Goal: Task Accomplishment & Management: Manage account settings

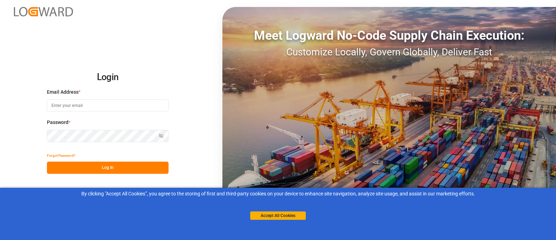
click at [85, 106] on input at bounding box center [108, 105] width 122 height 12
type input "[PERSON_NAME][EMAIL_ADDRESS][PERSON_NAME][DOMAIN_NAME]"
click at [110, 171] on button "Log In" at bounding box center [108, 167] width 122 height 12
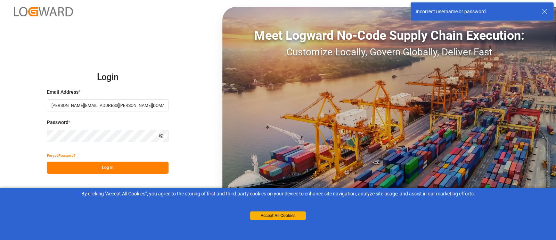
click at [31, 135] on div "Login Email Address * camilo.perez@jamindustries.com Password * Show password F…" at bounding box center [278, 120] width 556 height 240
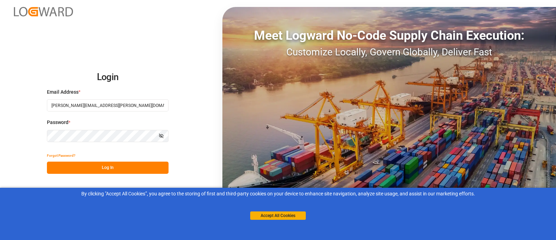
click at [143, 166] on button "Log In" at bounding box center [108, 167] width 122 height 12
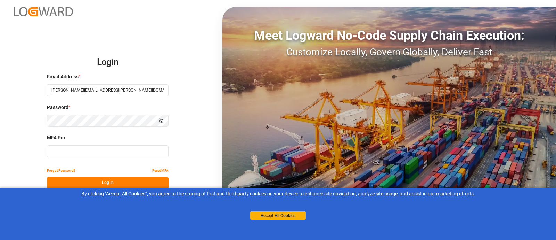
click at [125, 150] on input at bounding box center [108, 151] width 122 height 12
type input "039358"
click at [130, 182] on button "Log In" at bounding box center [108, 183] width 122 height 12
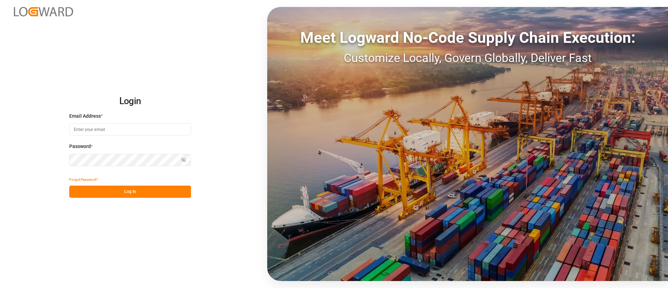
click at [112, 130] on input at bounding box center [130, 129] width 122 height 12
type input "[PERSON_NAME][EMAIL_ADDRESS][PERSON_NAME][DOMAIN_NAME]"
click at [134, 187] on button "Log In" at bounding box center [130, 191] width 122 height 12
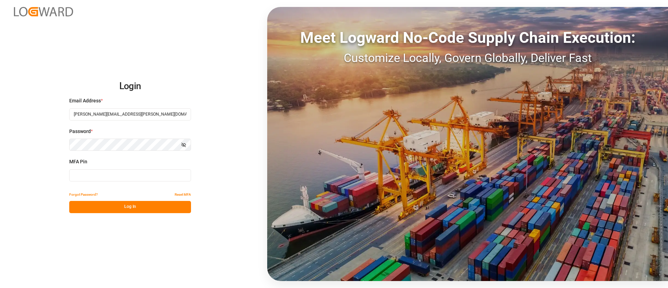
click at [106, 173] on input at bounding box center [130, 175] width 122 height 12
type input "827991"
click at [116, 205] on button "Log In" at bounding box center [130, 207] width 122 height 12
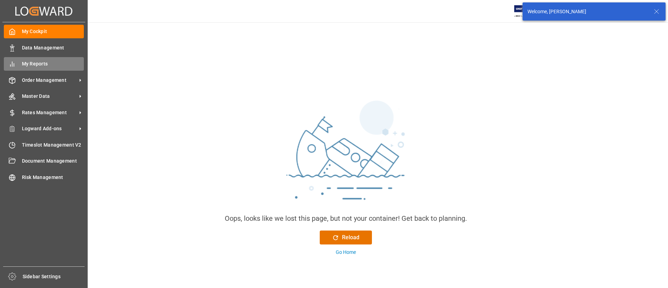
click at [17, 60] on div "My Reports My Reports" at bounding box center [44, 64] width 80 height 14
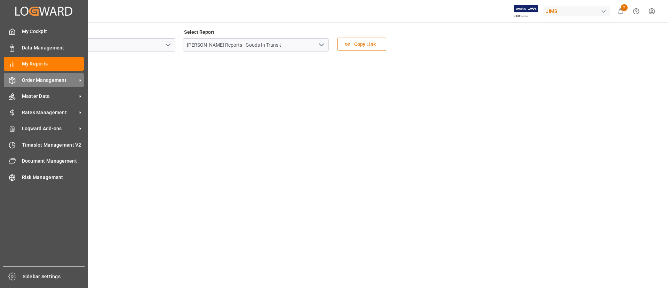
click at [29, 79] on span "Order Management" at bounding box center [49, 80] width 55 height 7
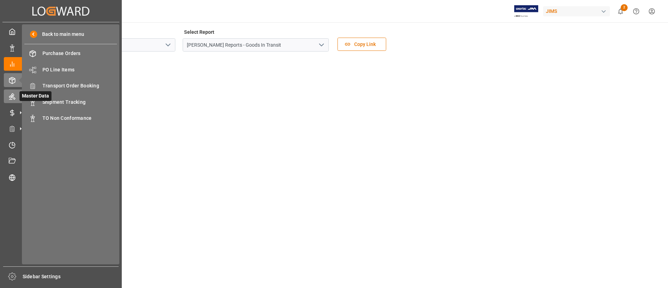
click at [16, 96] on div "Master Data Master Data" at bounding box center [61, 96] width 114 height 14
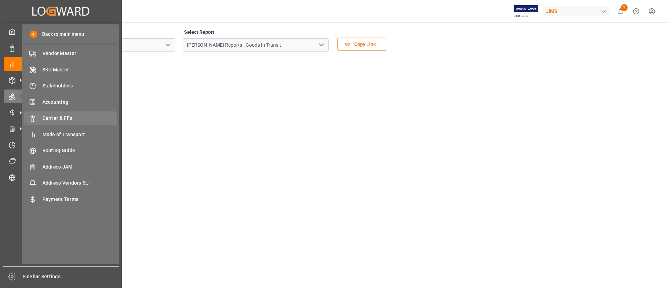
click at [63, 115] on span "Carrier & FFs" at bounding box center [79, 117] width 75 height 7
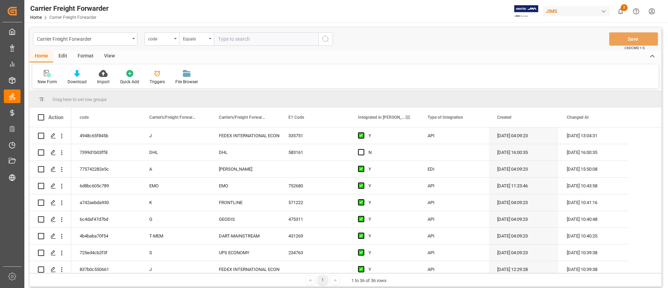
click at [387, 117] on span "Integrated in [PERSON_NAME]" at bounding box center [381, 117] width 47 height 5
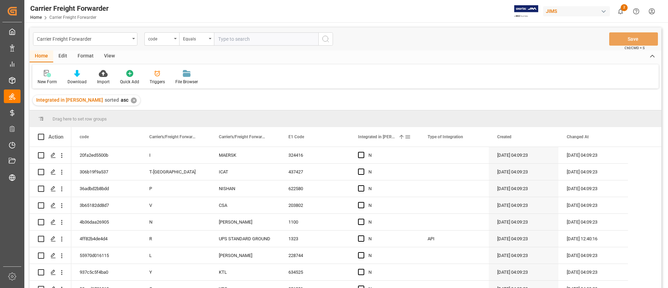
click at [390, 137] on span "Integrated in [PERSON_NAME]" at bounding box center [377, 136] width 38 height 5
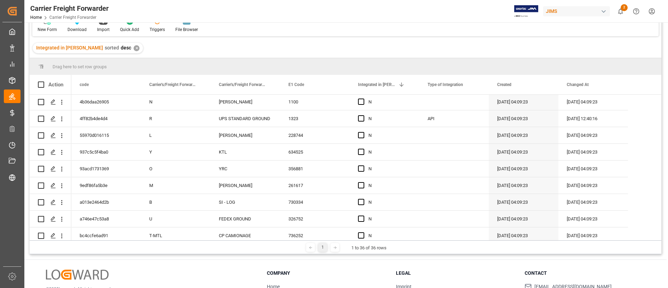
scroll to position [365, 0]
